Goal: Task Accomplishment & Management: Manage account settings

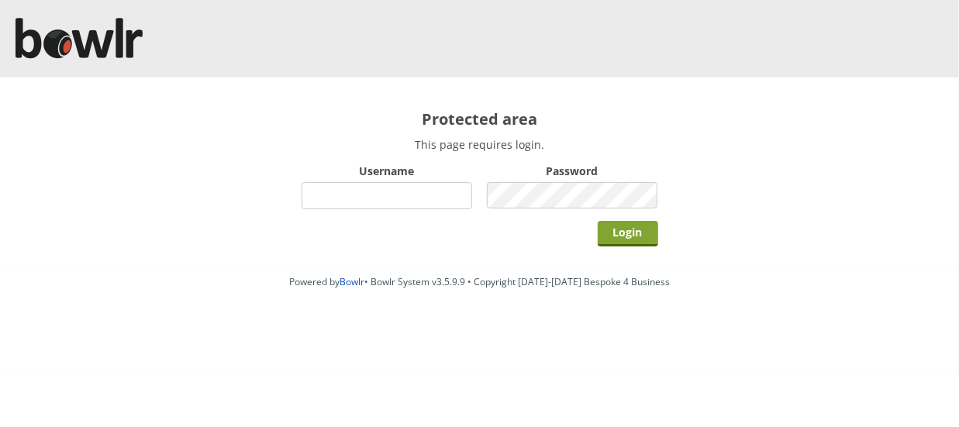
type input "hornseaindoorbowlsclub"
click at [623, 232] on input "Login" at bounding box center [628, 234] width 60 height 26
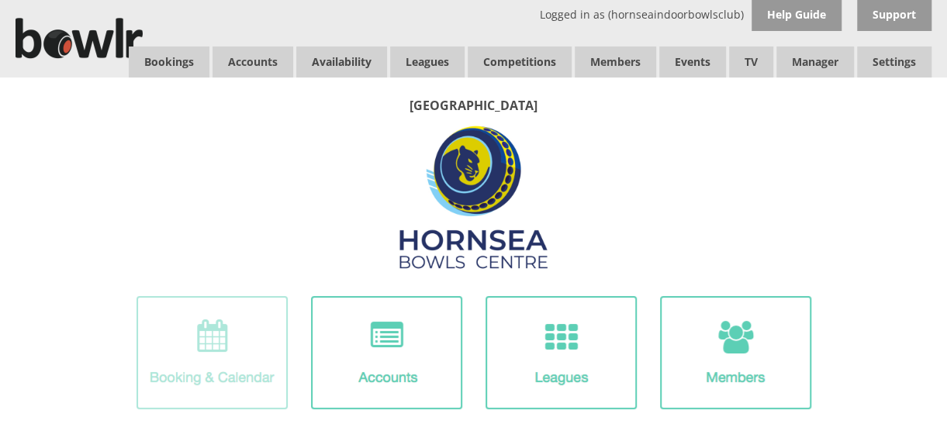
click at [221, 344] on img at bounding box center [211, 352] width 151 height 113
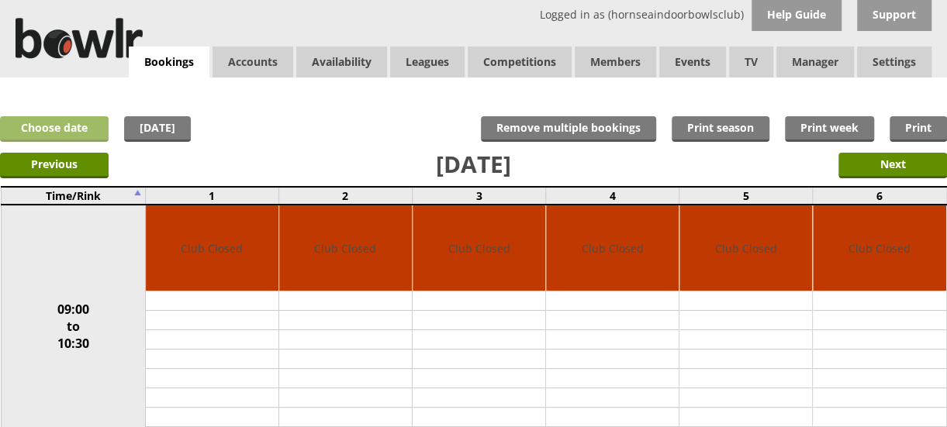
click at [72, 125] on link "Choose date" at bounding box center [54, 129] width 109 height 26
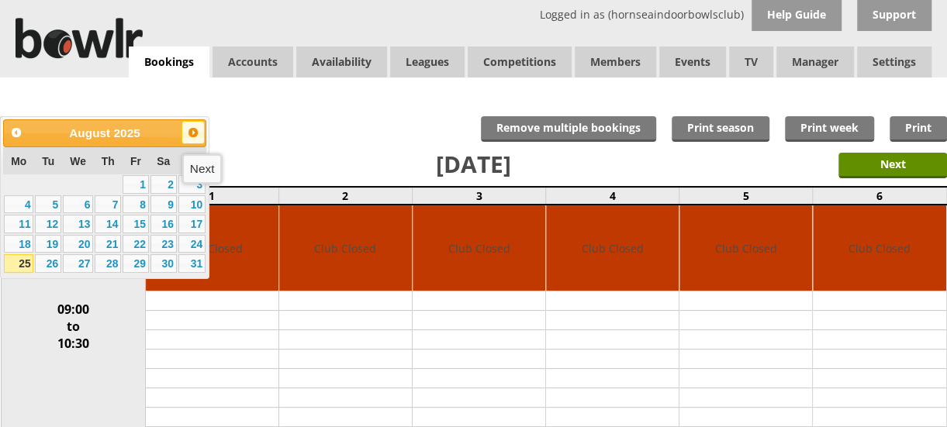
click at [194, 128] on span "Next" at bounding box center [193, 132] width 12 height 12
click at [193, 128] on span "Next" at bounding box center [193, 132] width 12 height 12
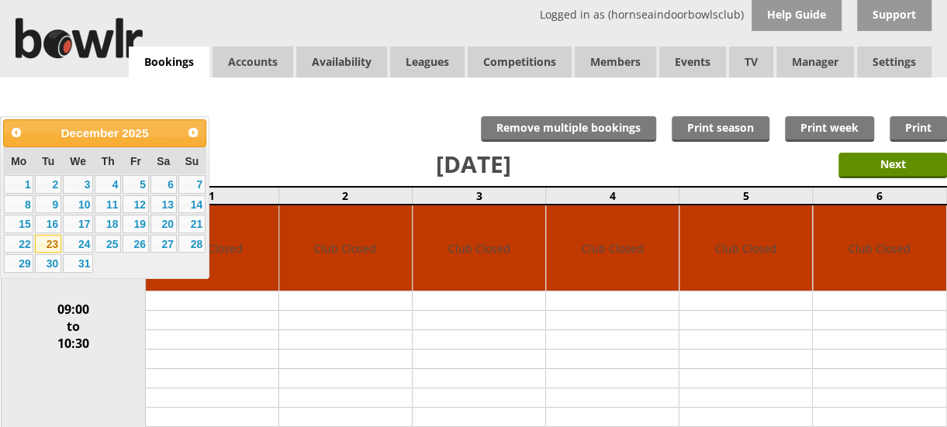
click at [42, 243] on link "23" at bounding box center [48, 244] width 26 height 19
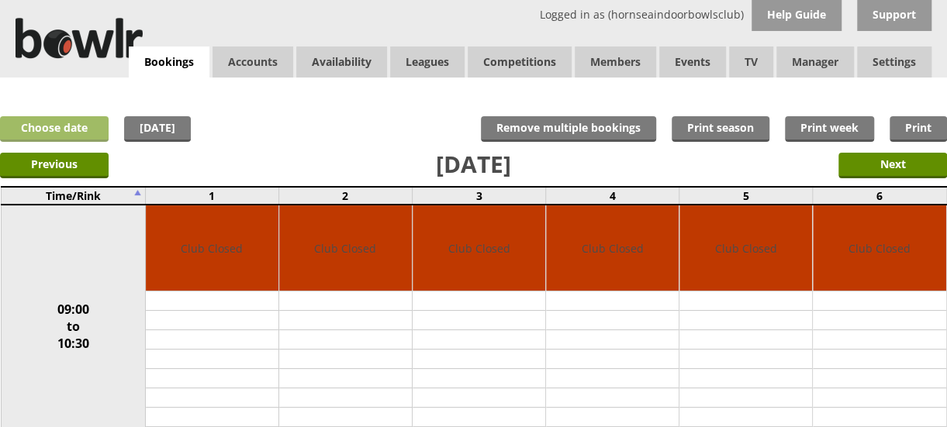
click at [72, 126] on link "Choose date" at bounding box center [54, 129] width 109 height 26
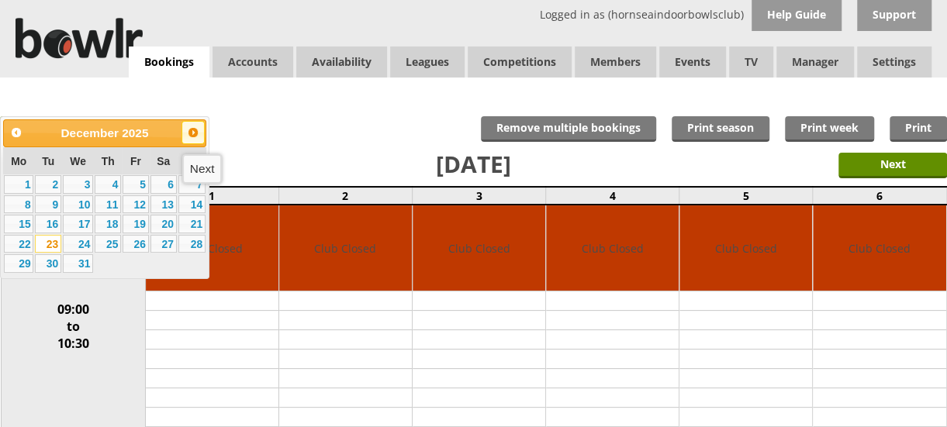
click at [195, 136] on span "Next" at bounding box center [193, 132] width 12 height 12
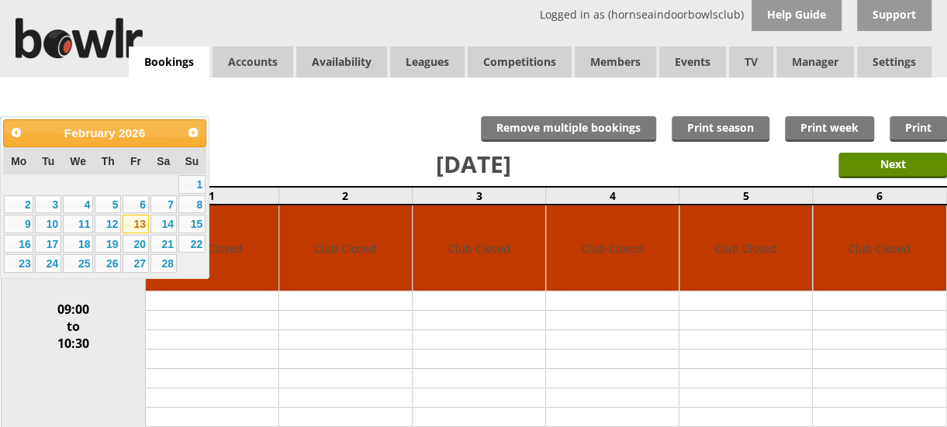
click at [139, 223] on link "13" at bounding box center [136, 224] width 26 height 19
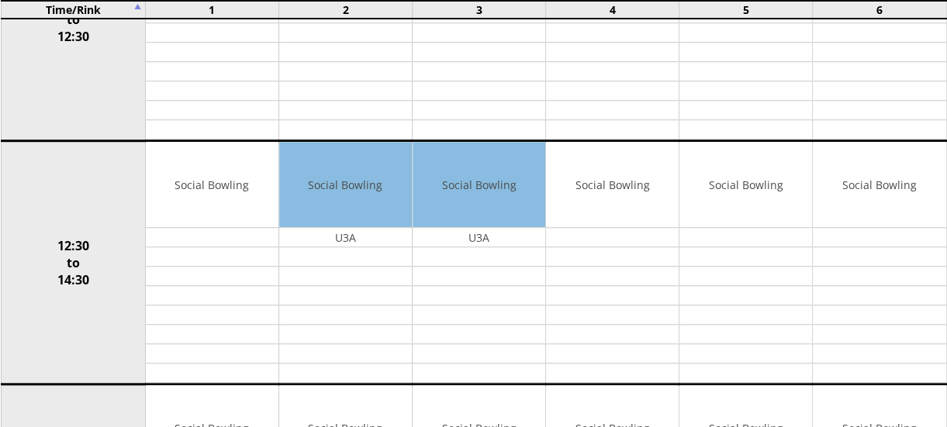
scroll to position [558, 0]
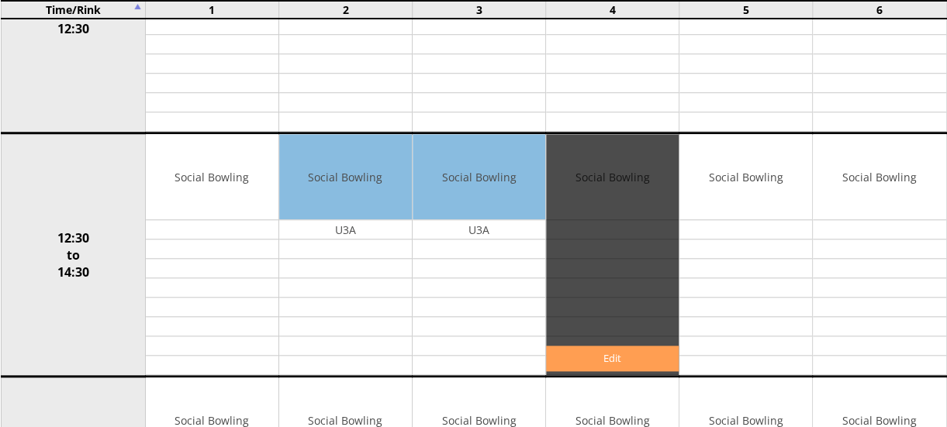
click at [597, 353] on link "Edit" at bounding box center [612, 359] width 133 height 26
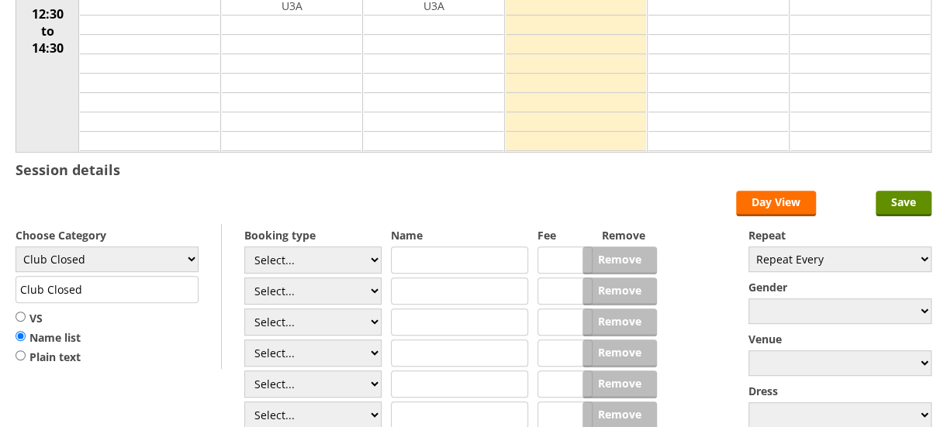
scroll to position [297, 0]
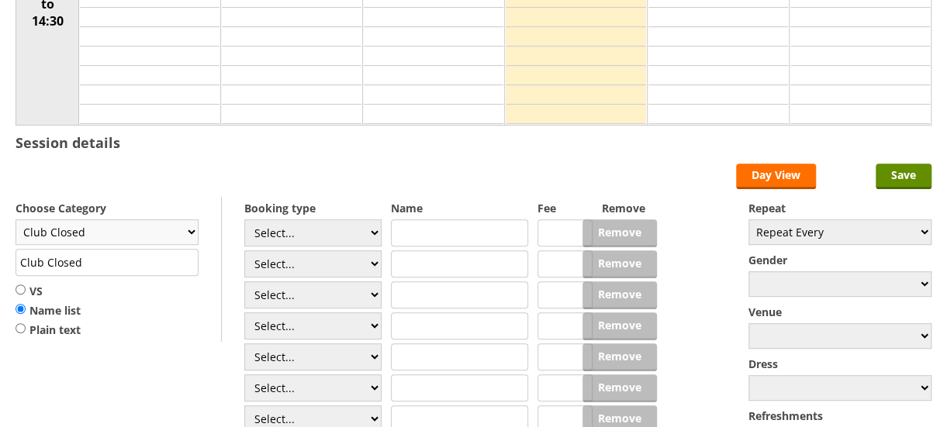
click at [185, 225] on select "Club Closed Singles League Triples League Pairs League Friendly Social Bowling …" at bounding box center [107, 232] width 183 height 26
select select "135"
click at [16, 219] on select "Club Closed Singles League Triples League Pairs League Friendly Social Bowling …" at bounding box center [107, 232] width 183 height 26
type input "Yorkshire/Over 55's"
click at [19, 285] on input "VS" at bounding box center [21, 290] width 10 height 12
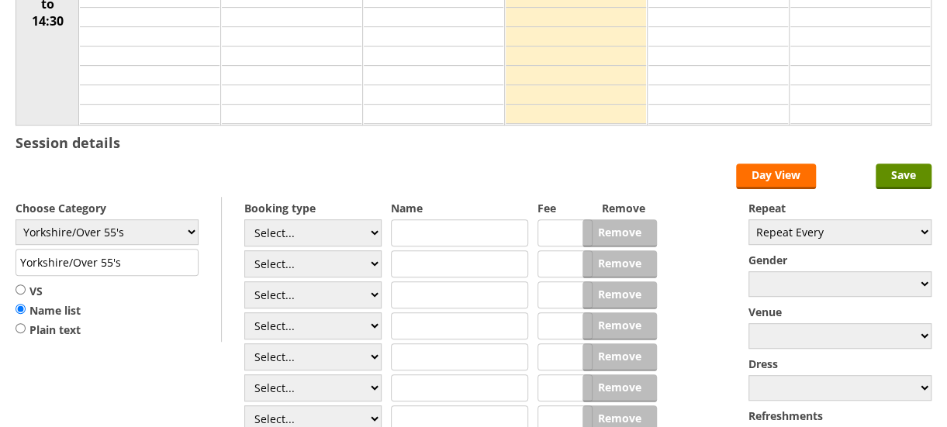
radio input "true"
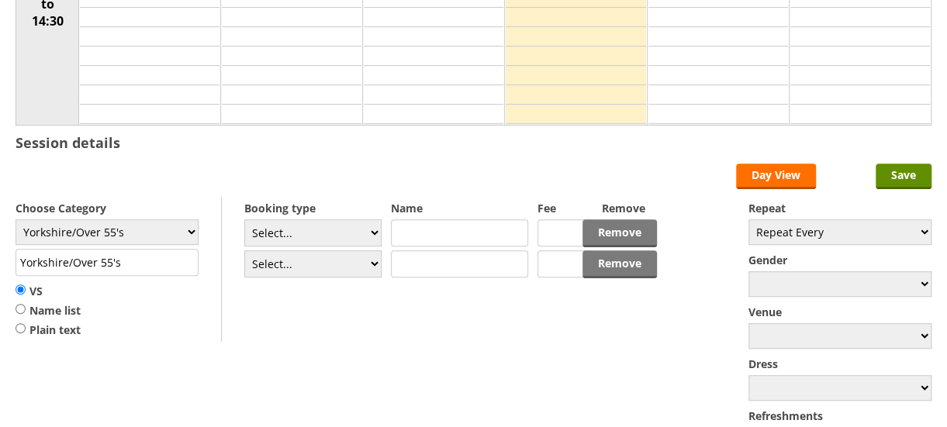
click at [425, 235] on input "text" at bounding box center [459, 232] width 137 height 27
type input "Hornsea"
click at [68, 255] on input "Yorkshire/Over 55's" at bounding box center [107, 262] width 183 height 27
click at [133, 258] on input "Yorkshire Over 55's" at bounding box center [107, 262] width 183 height 27
type input "Yorkshire Over 55's - Div 1"
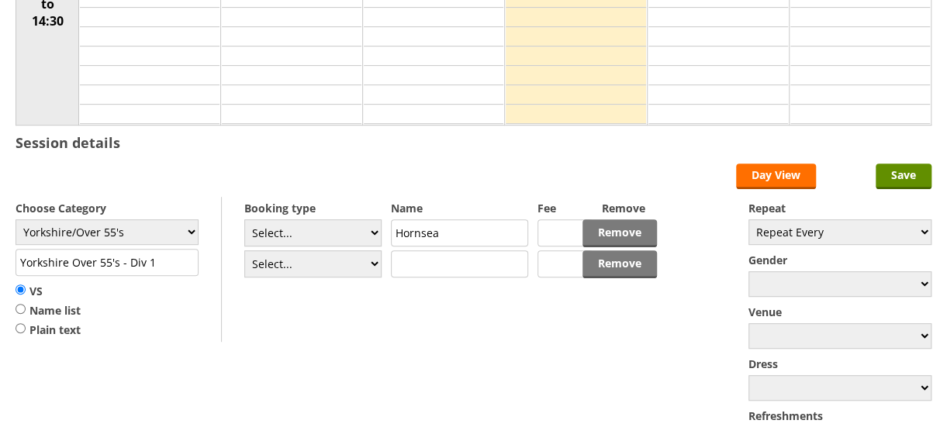
click at [447, 226] on input "Hornsea" at bounding box center [459, 232] width 137 height 27
type input "Hornsea Seagulls"
click at [437, 259] on input "text" at bounding box center [459, 263] width 137 height 27
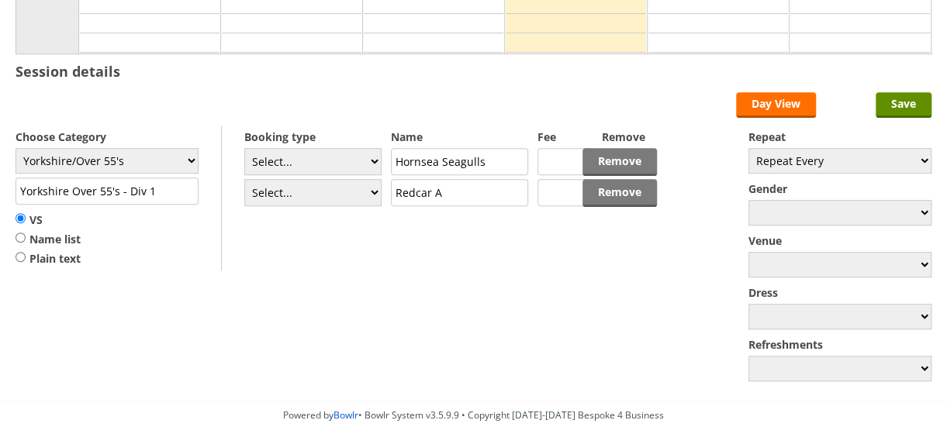
scroll to position [447, 0]
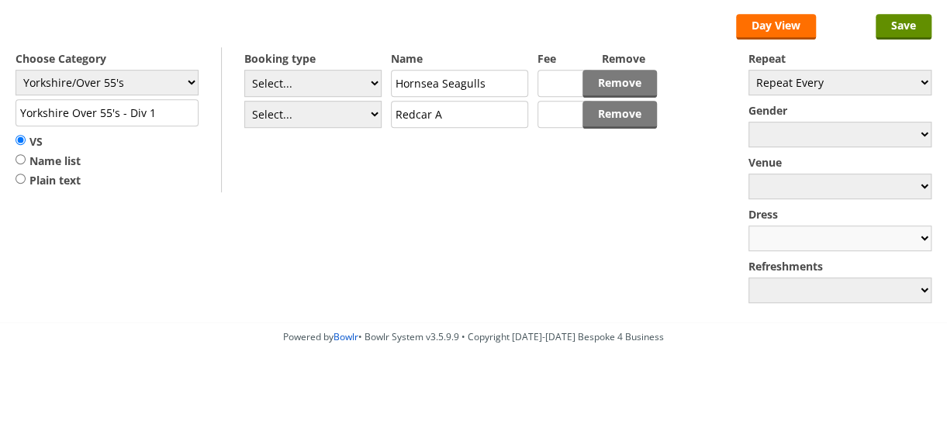
type input "Redcar A"
click at [924, 237] on select "White Greys" at bounding box center [839, 239] width 183 height 26
select select "G"
click at [748, 226] on select "White Greys" at bounding box center [839, 239] width 183 height 26
click at [920, 286] on select "Match Meal Tea and Cake Tea & Biscuits" at bounding box center [839, 291] width 183 height 26
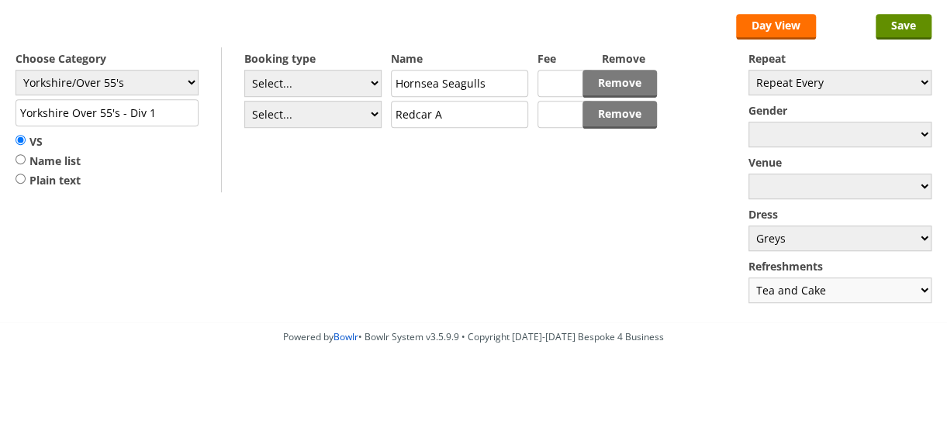
click at [748, 278] on select "Match Meal Tea and Cake Tea & Biscuits" at bounding box center [839, 291] width 183 height 26
click at [921, 286] on select "Match Meal Tea and Cake Tea & Biscuits" at bounding box center [839, 291] width 183 height 26
click at [824, 286] on select "Match Meal Tea and Cake Tea & Biscuits" at bounding box center [839, 291] width 183 height 26
select select "0"
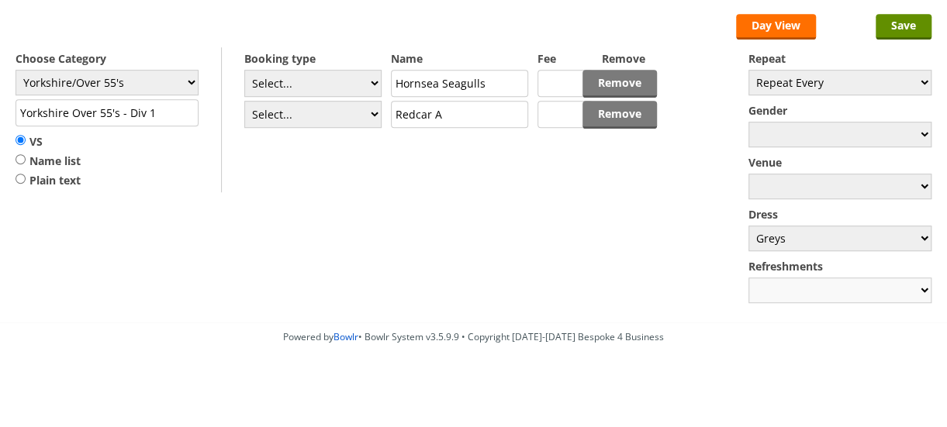
click at [748, 278] on select "Match Meal Tea and Cake Tea & Biscuits" at bounding box center [839, 291] width 183 height 26
click at [860, 178] on select "Home Away Travel by Coach" at bounding box center [839, 187] width 183 height 26
select select "H"
click at [748, 174] on select "Home Away Travel by Coach" at bounding box center [839, 187] width 183 height 26
click at [906, 26] on input "Save" at bounding box center [904, 27] width 56 height 26
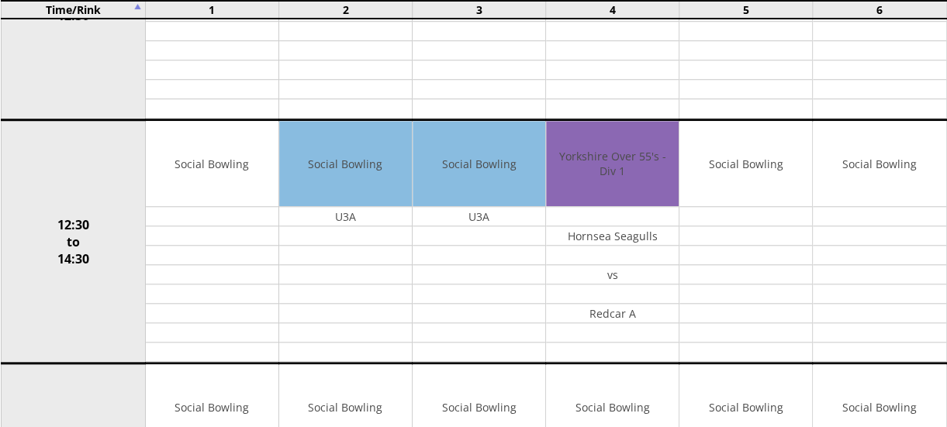
scroll to position [598, 0]
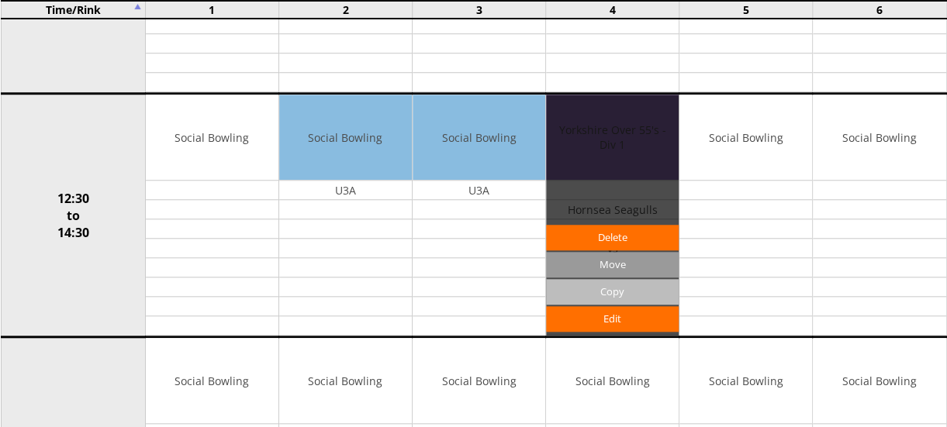
click at [614, 281] on input "Copy" at bounding box center [612, 292] width 133 height 26
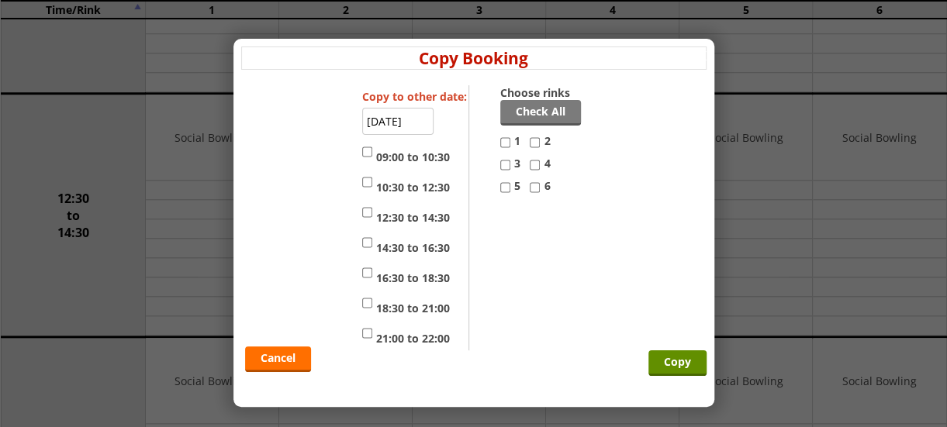
click at [507, 185] on input "5" at bounding box center [505, 187] width 10 height 19
checkbox input "true"
click at [532, 165] on input "4" at bounding box center [535, 165] width 10 height 19
checkbox input "true"
click at [363, 213] on input "12:30 to 14:30" at bounding box center [367, 212] width 10 height 19
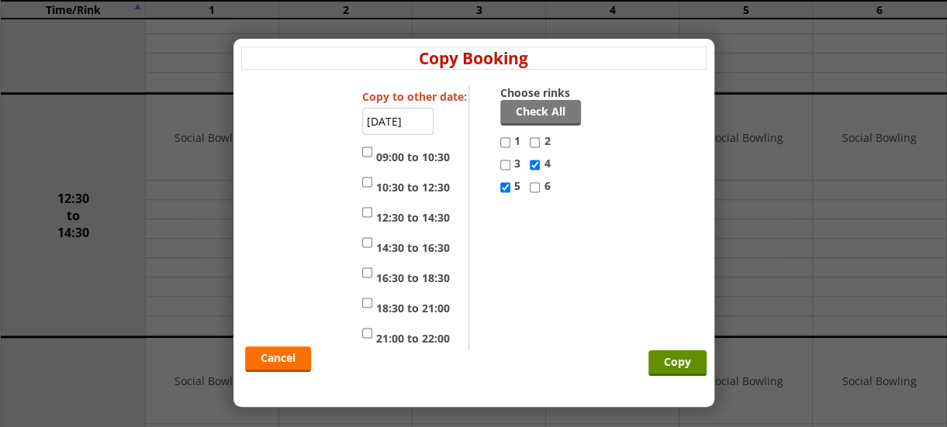
checkbox input "true"
click at [363, 241] on input "14:30 to 16:30" at bounding box center [367, 242] width 10 height 19
checkbox input "true"
click at [681, 356] on input "Copy" at bounding box center [677, 364] width 58 height 26
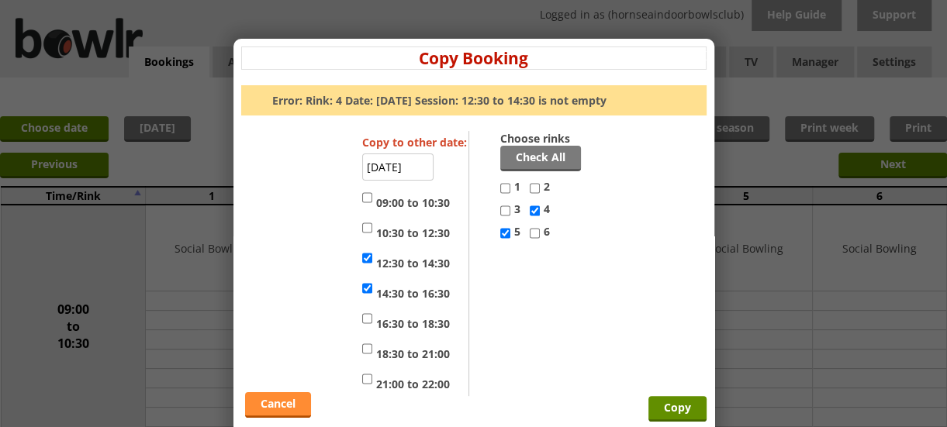
click at [288, 405] on link "Cancel" at bounding box center [278, 405] width 66 height 26
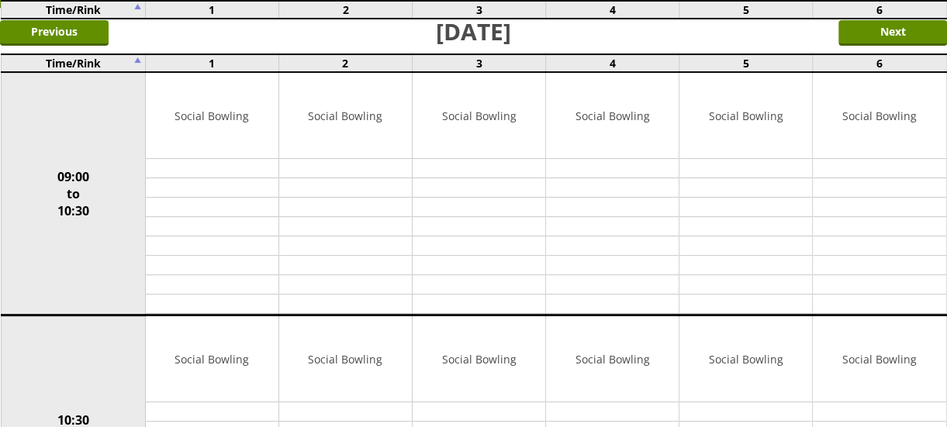
scroll to position [106, 0]
